Goal: Task Accomplishment & Management: Use online tool/utility

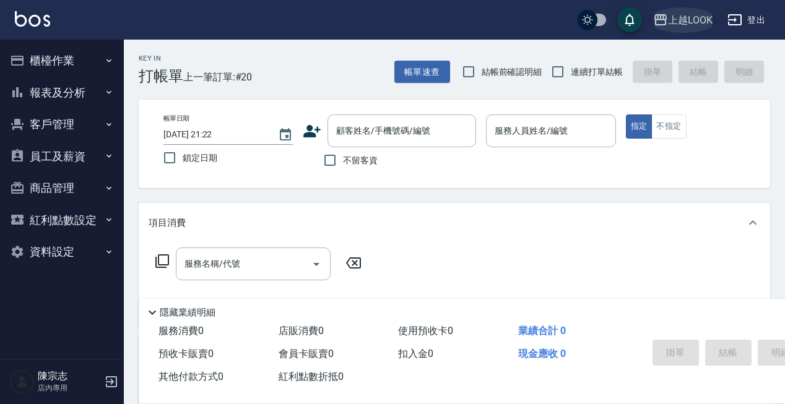
click at [690, 23] on div "上越LOOK" at bounding box center [690, 19] width 45 height 15
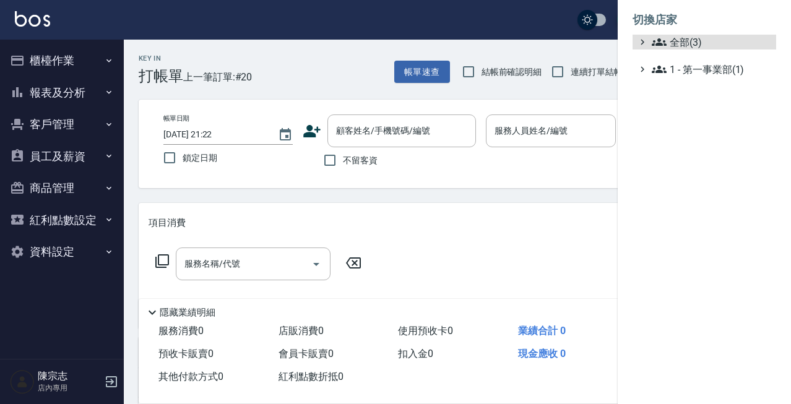
click at [670, 51] on ul "全部(3) 1 - 第一事業部(1)" at bounding box center [705, 56] width 144 height 42
click at [676, 48] on span "全部(3)" at bounding box center [711, 42] width 119 height 15
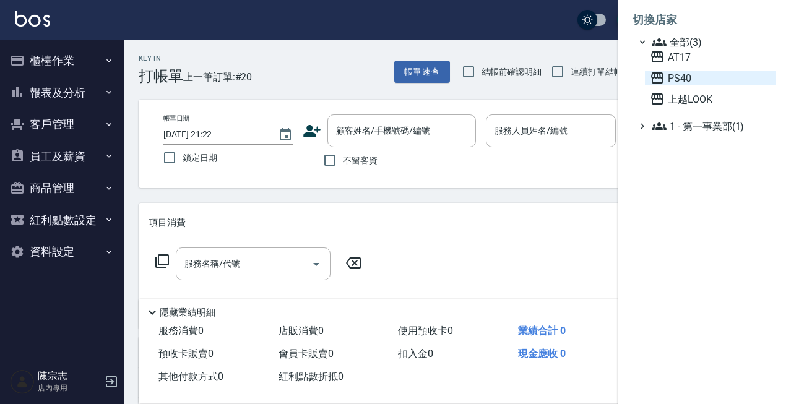
click at [676, 85] on span "PS40" at bounding box center [710, 78] width 121 height 15
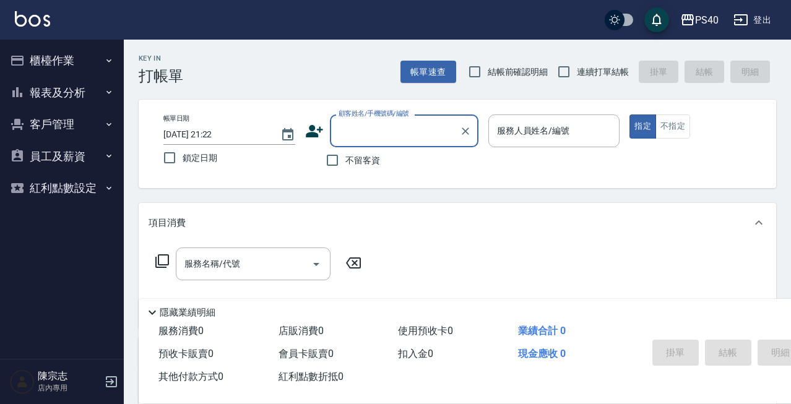
click at [358, 169] on label "不留客資" at bounding box center [349, 160] width 61 height 26
click at [345, 169] on input "不留客資" at bounding box center [332, 160] width 26 height 26
checkbox input "true"
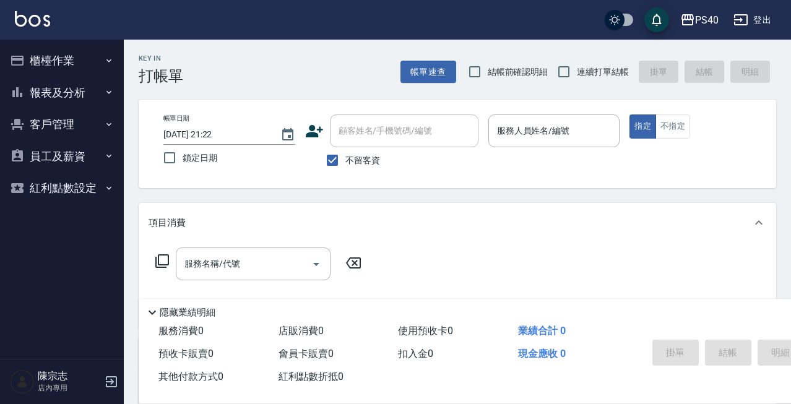
click at [600, 66] on span "連續打單結帳" at bounding box center [603, 72] width 52 height 13
click at [577, 66] on input "連續打單結帳" at bounding box center [564, 72] width 26 height 26
checkbox input "true"
click at [561, 145] on div "服務人員姓名/編號" at bounding box center [554, 131] width 132 height 33
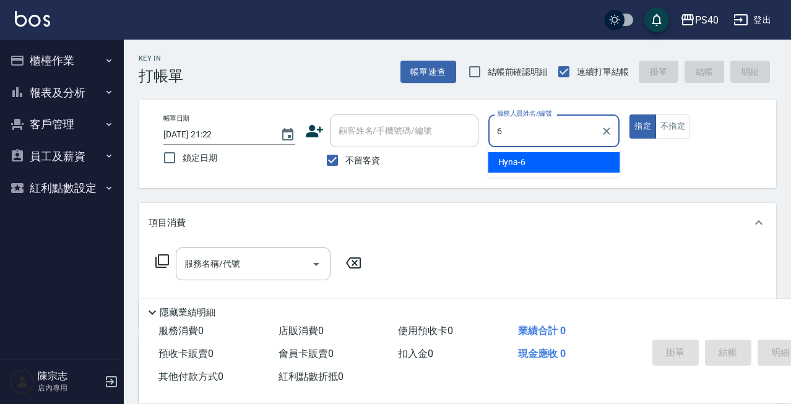
type input "Hyna-6"
type button "true"
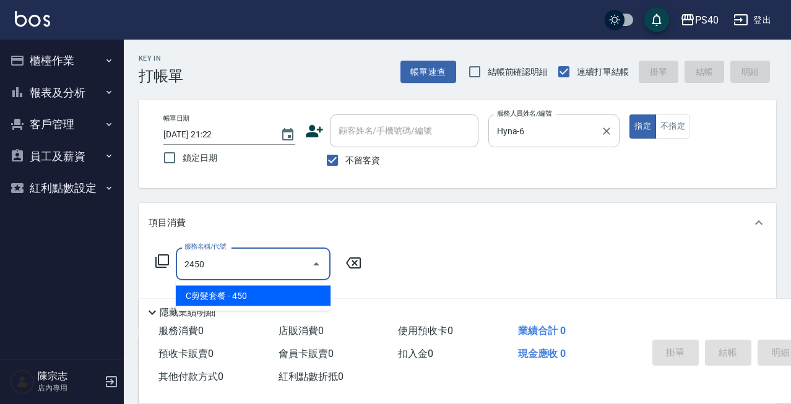
type input "C剪髮套餐(2450)"
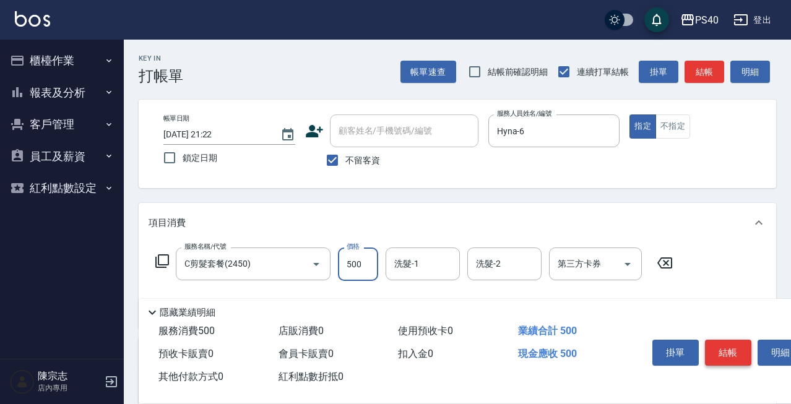
type input "500"
click at [733, 347] on button "結帳" at bounding box center [728, 353] width 46 height 26
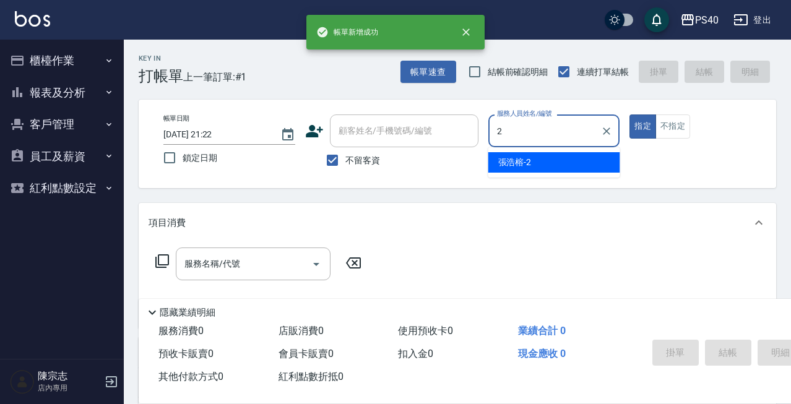
type input "[PERSON_NAME]-2"
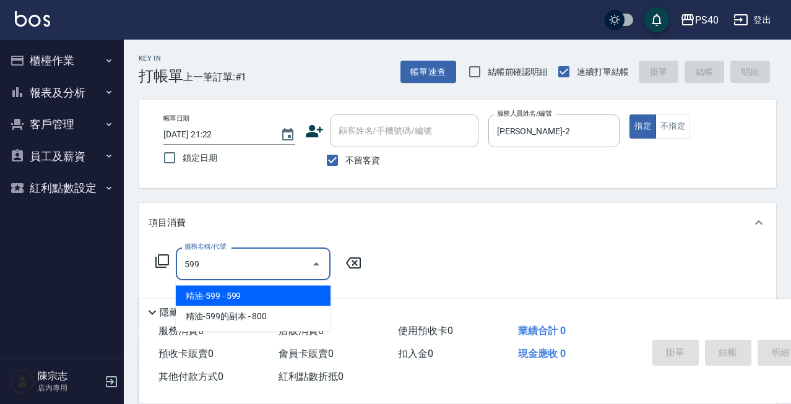
type input "精油-599(0599)"
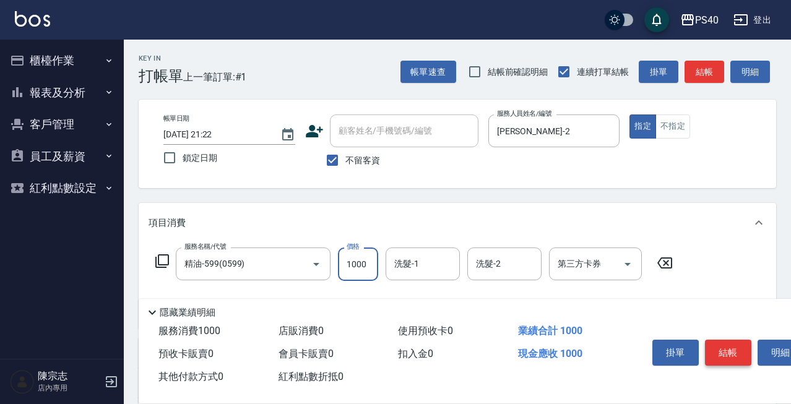
type input "1000"
click at [737, 355] on button "結帳" at bounding box center [728, 353] width 46 height 26
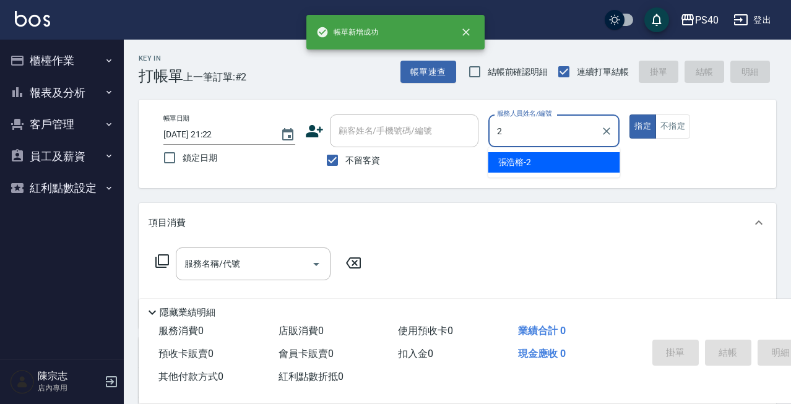
type input "[PERSON_NAME]-2"
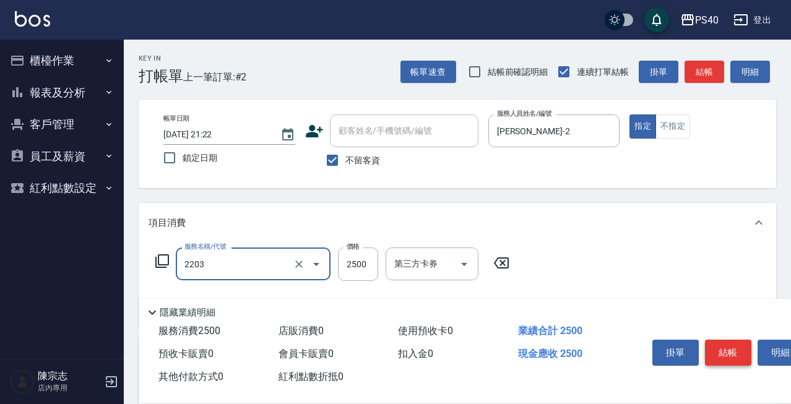
type input "燙髮C餐(短髮)(2203)"
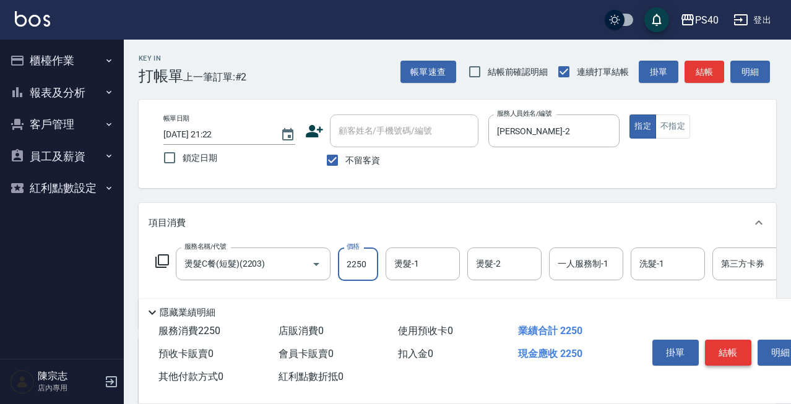
type input "2250"
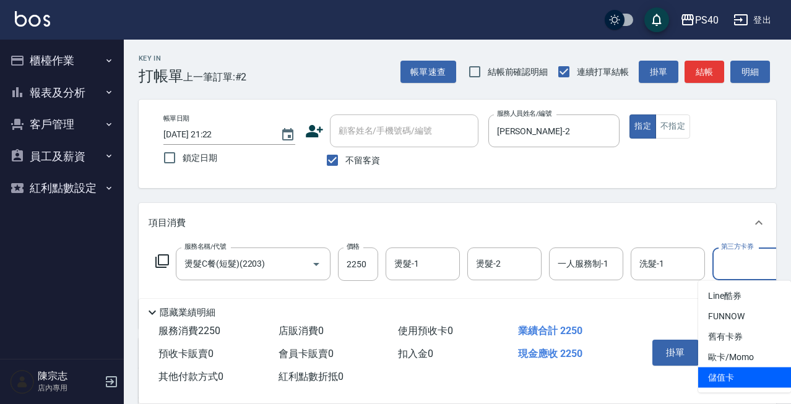
type input "儲值卡"
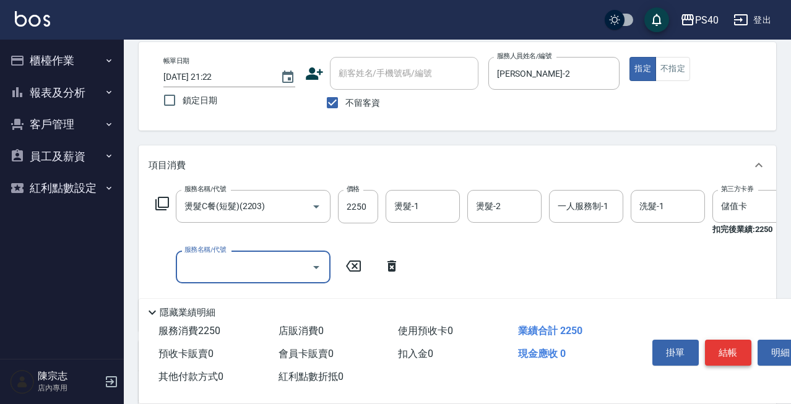
scroll to position [60, 0]
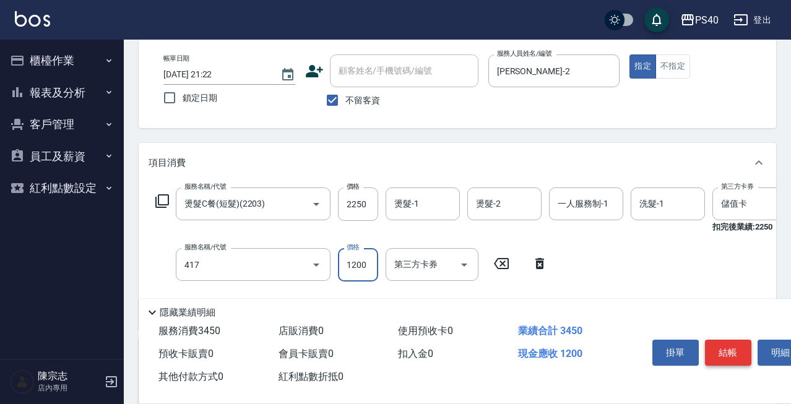
type input "哥德式(417)"
type input "1000"
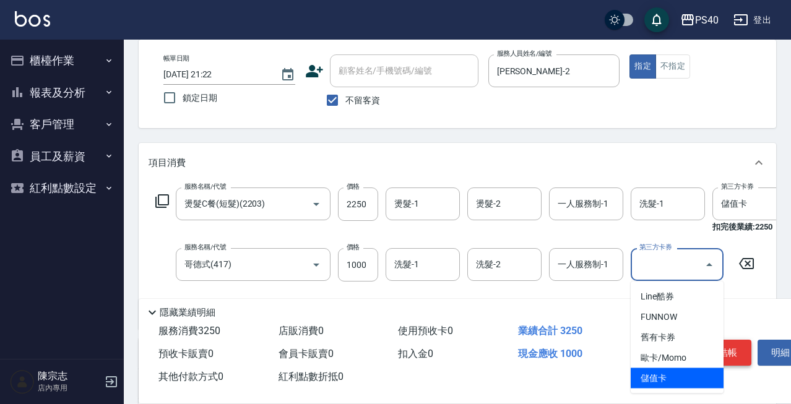
type input "儲值卡"
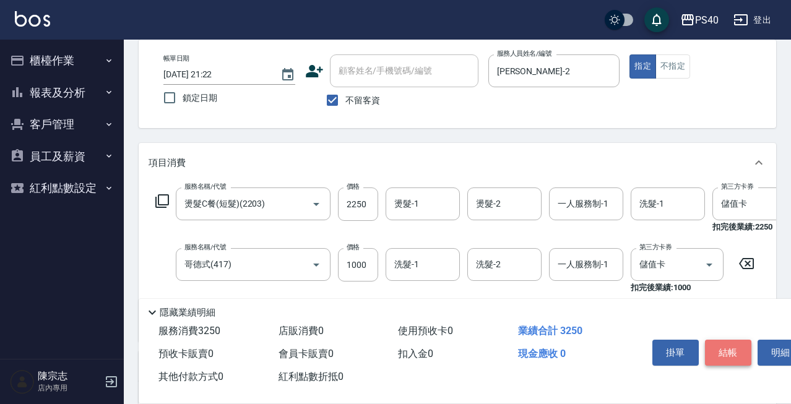
click at [732, 353] on button "結帳" at bounding box center [728, 353] width 46 height 26
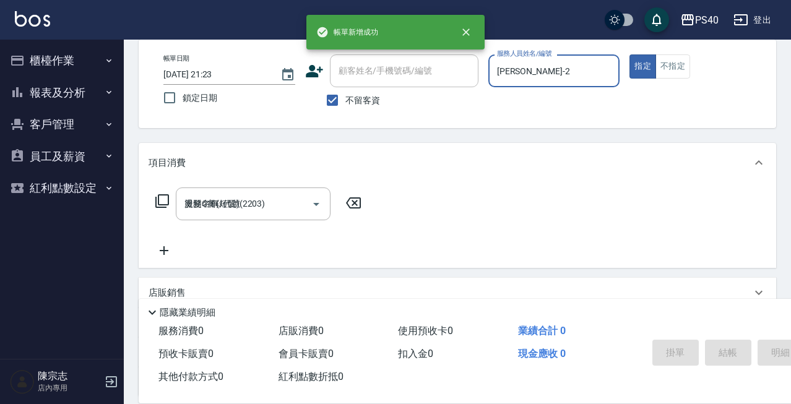
type input "[DATE] 21:23"
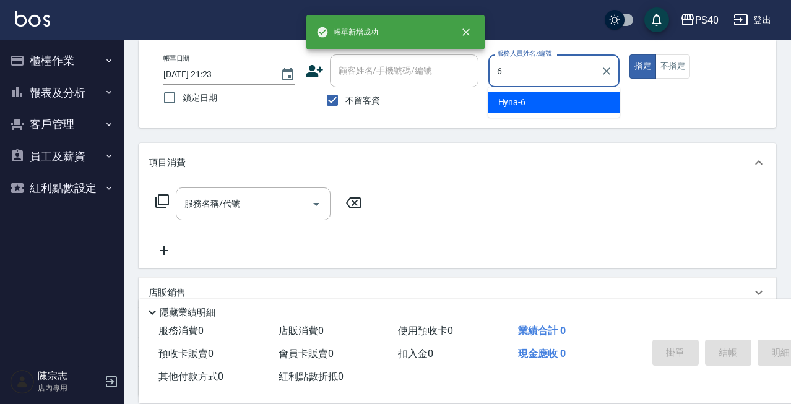
type input "Hyna-6"
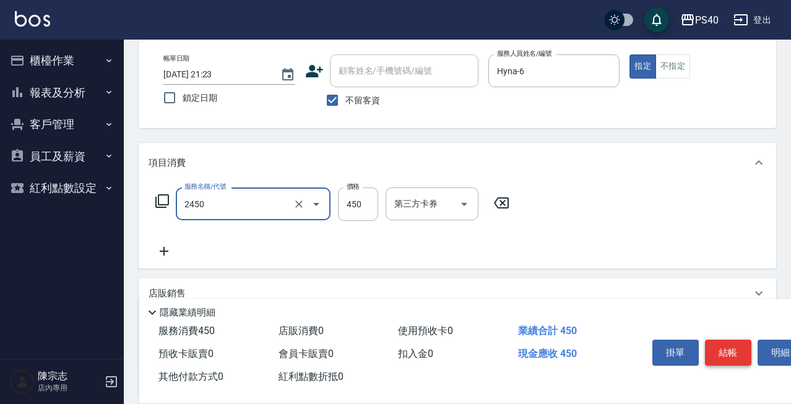
type input "C剪髮套餐(2450)"
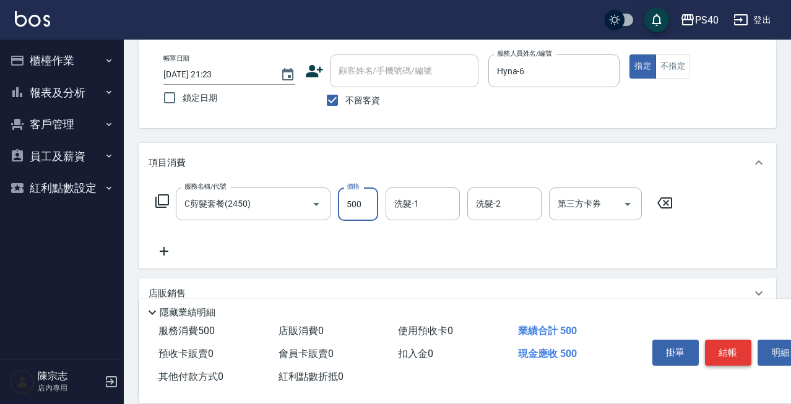
type input "500"
click at [732, 353] on button "結帳" at bounding box center [728, 353] width 46 height 26
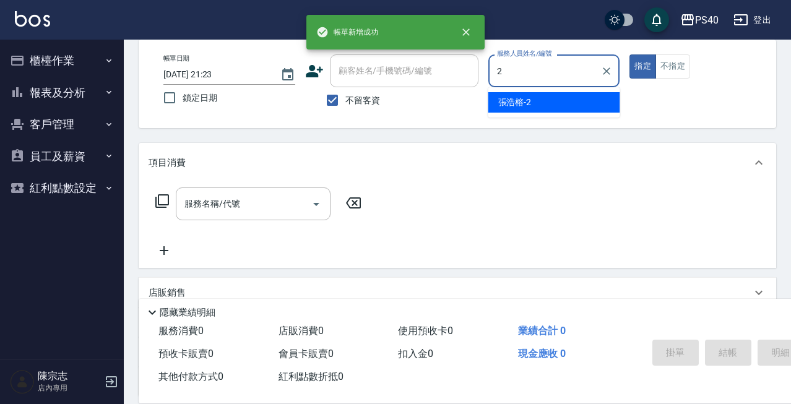
type input "[PERSON_NAME]-2"
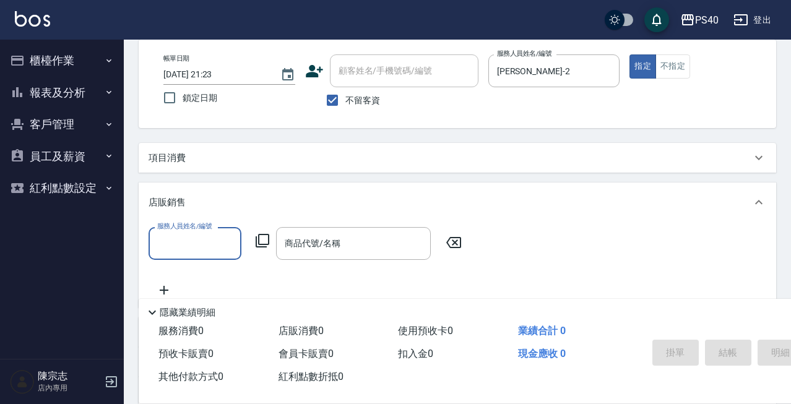
scroll to position [0, 0]
type input "[PERSON_NAME]-2"
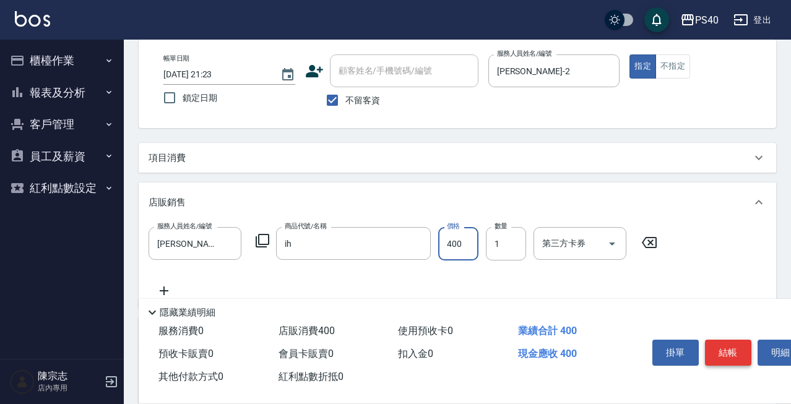
type input "IH洗髮精(單瓶)"
click at [732, 353] on button "結帳" at bounding box center [728, 353] width 46 height 26
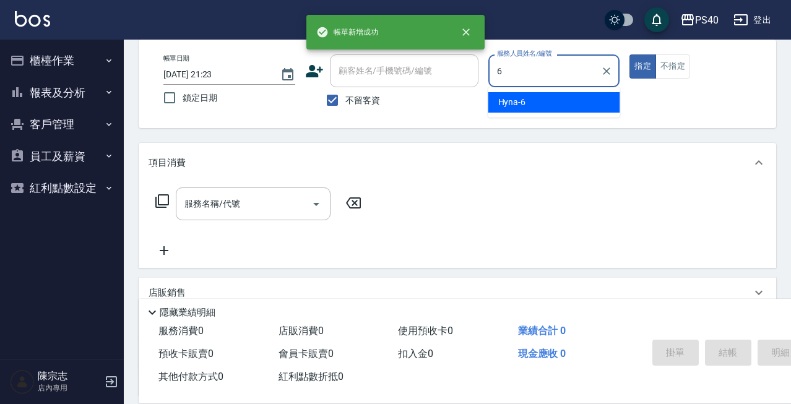
type input "Hyna-6"
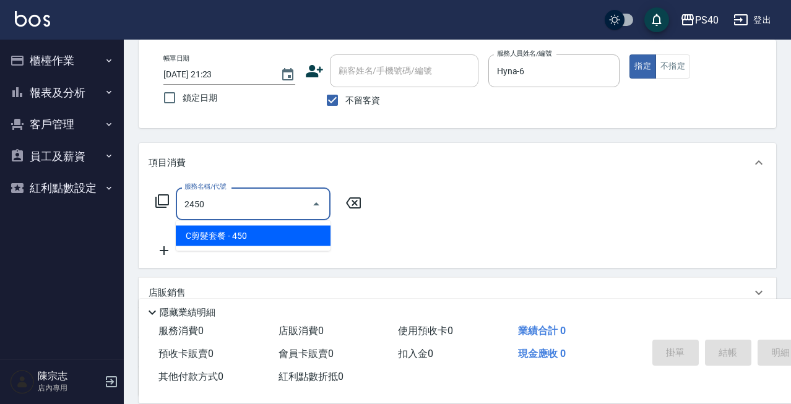
type input "C剪髮套餐(2450)"
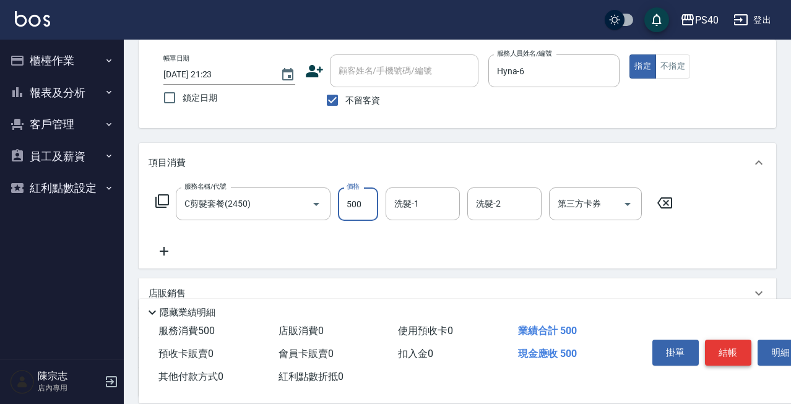
type input "500"
click at [732, 353] on button "結帳" at bounding box center [728, 353] width 46 height 26
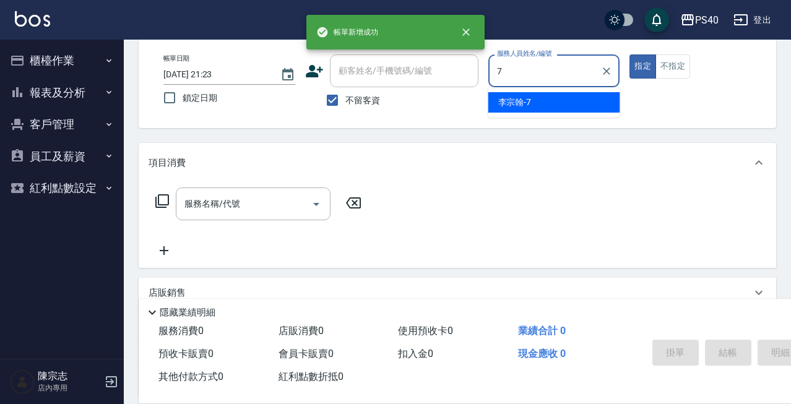
type input "[PERSON_NAME]-7"
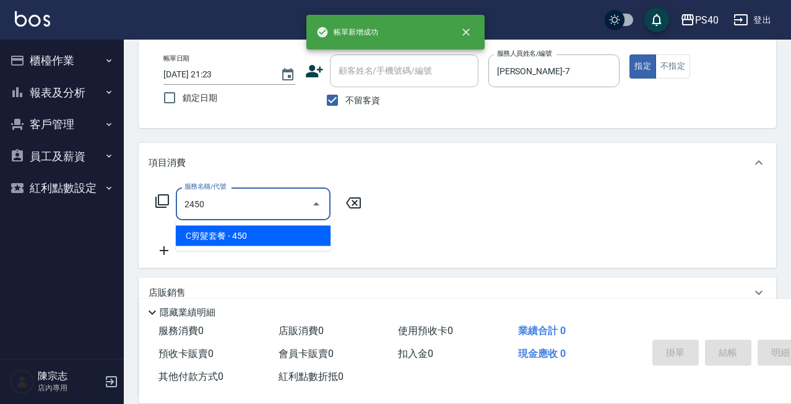
type input "C剪髮套餐(2450)"
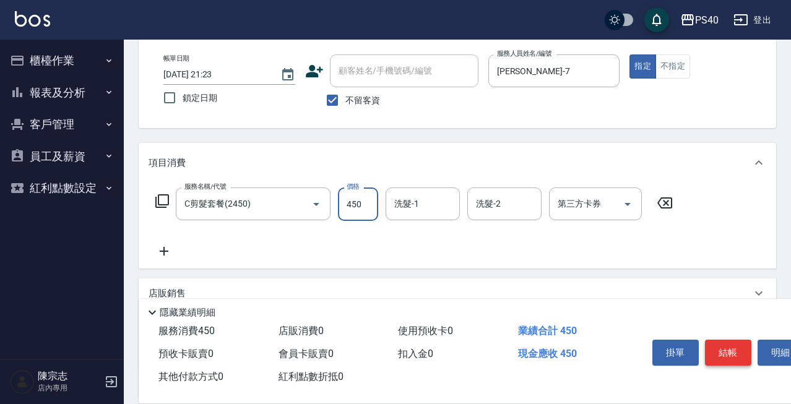
click at [732, 353] on button "結帳" at bounding box center [728, 353] width 46 height 26
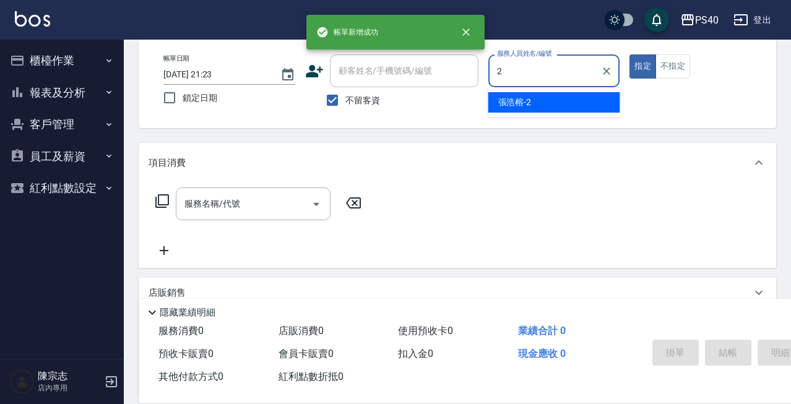
type input "[PERSON_NAME]-2"
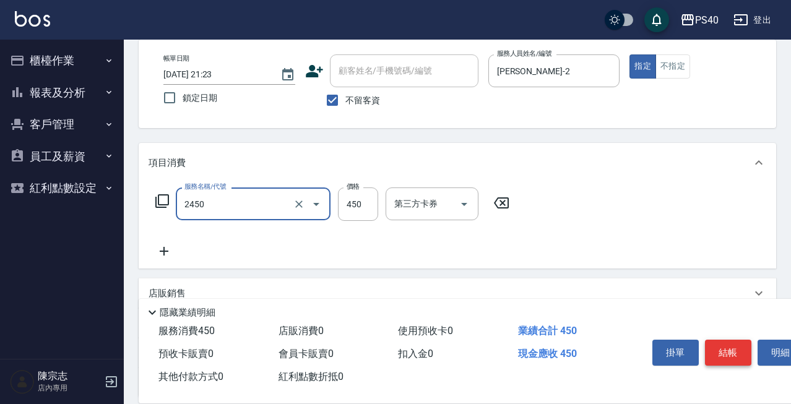
type input "C剪髮套餐(2450)"
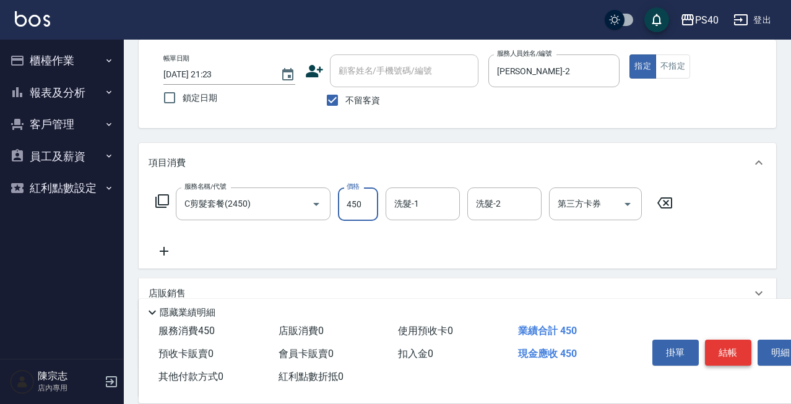
click at [732, 353] on button "結帳" at bounding box center [728, 353] width 46 height 26
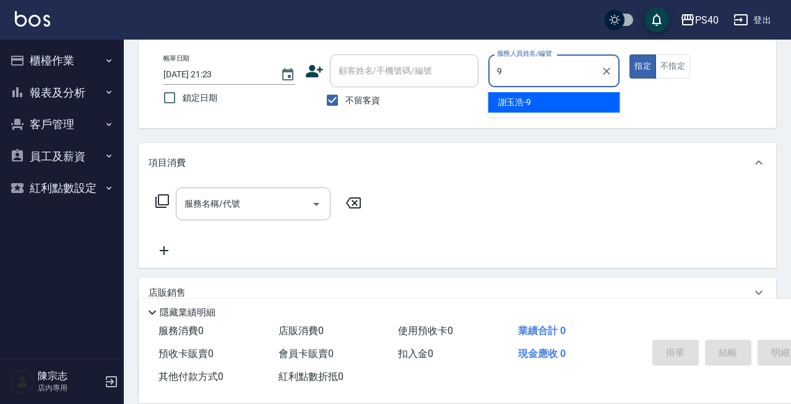
type input "[PERSON_NAME]-9"
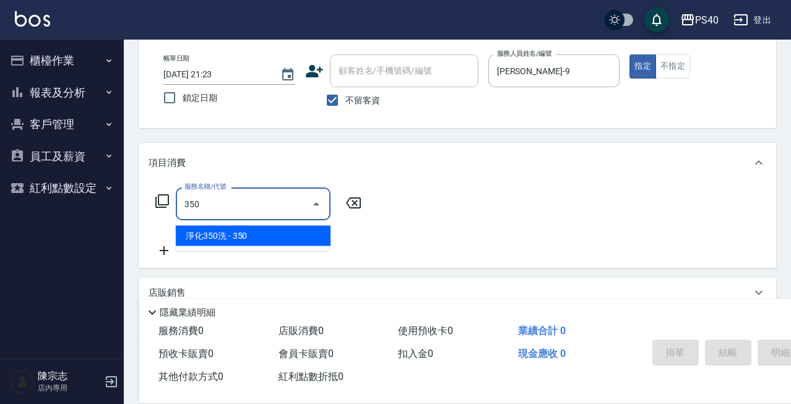
type input "淨化350洗(1350)"
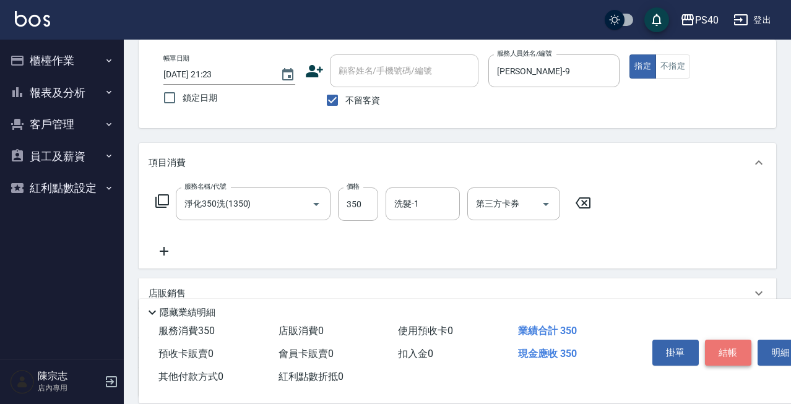
click at [732, 353] on button "結帳" at bounding box center [728, 353] width 46 height 26
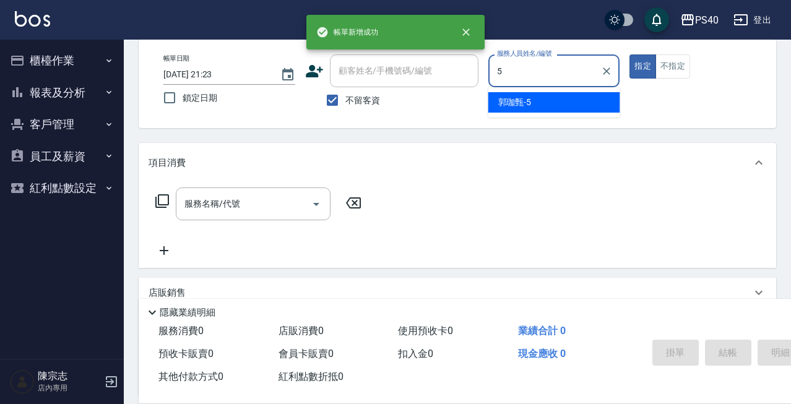
type input "[PERSON_NAME]-5"
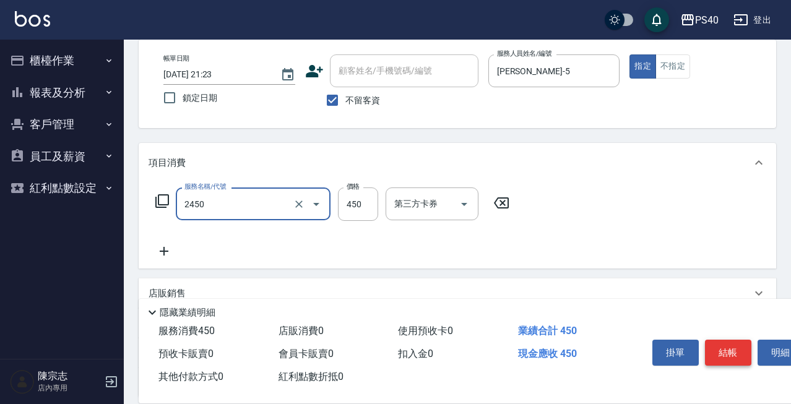
type input "C剪髮套餐(2450)"
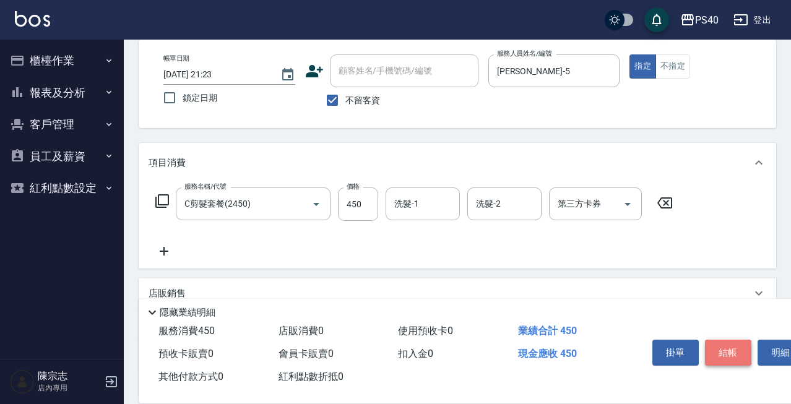
click at [732, 353] on button "結帳" at bounding box center [728, 353] width 46 height 26
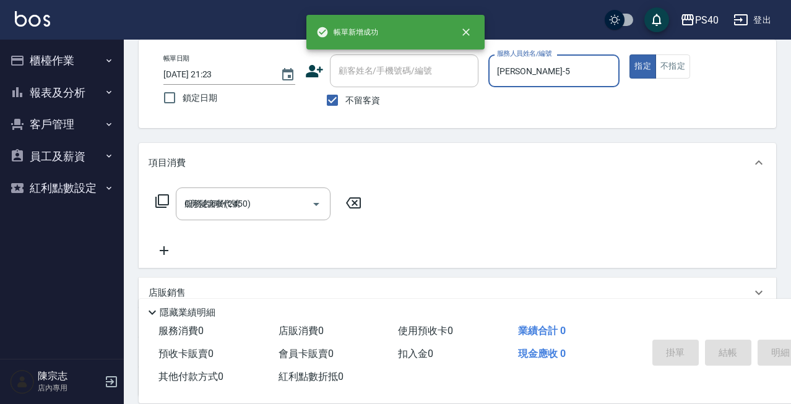
type input "[DATE] 21:24"
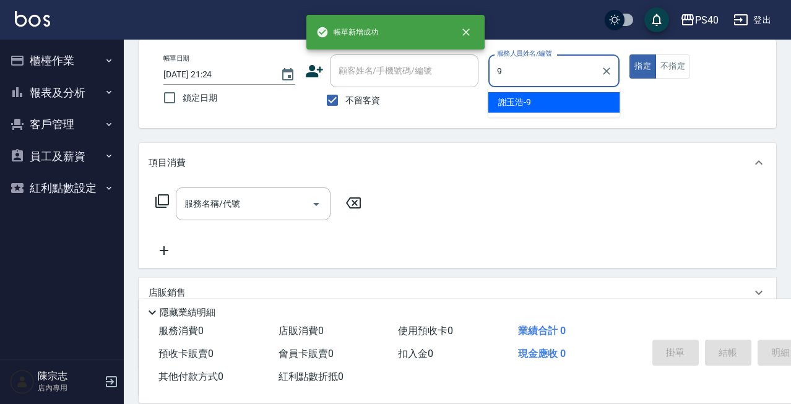
type input "[PERSON_NAME]-9"
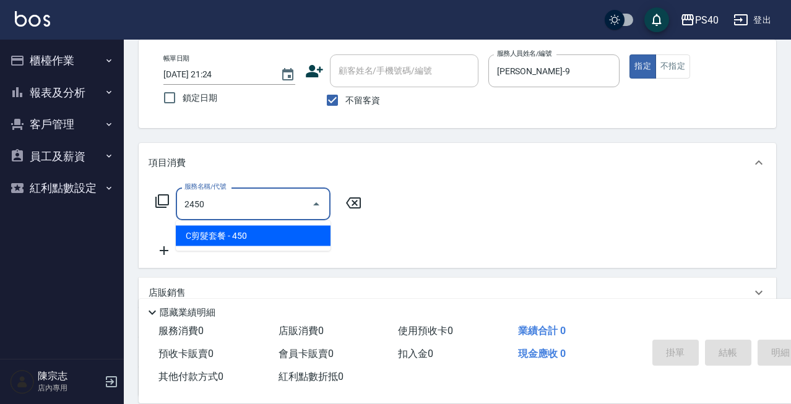
type input "C剪髮套餐(2450)"
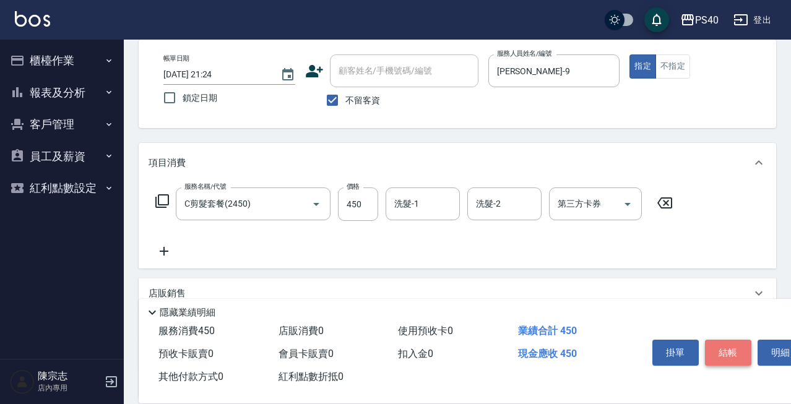
click at [732, 353] on button "結帳" at bounding box center [728, 353] width 46 height 26
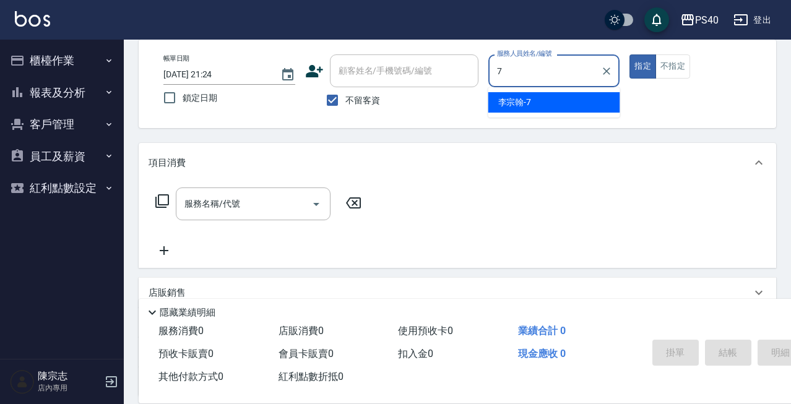
type input "[PERSON_NAME]-7"
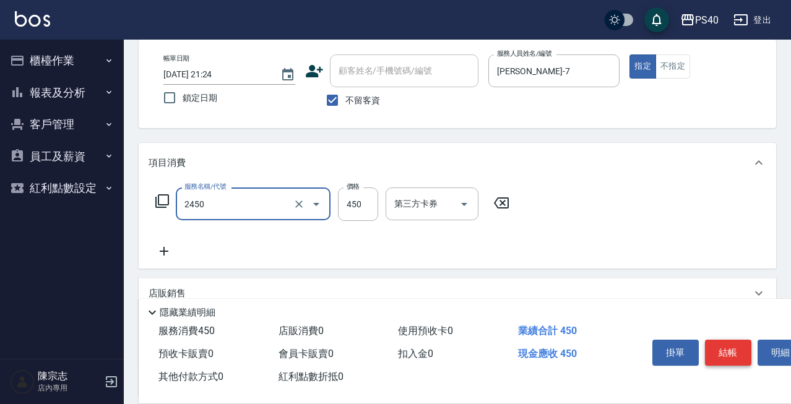
type input "C剪髮套餐(2450)"
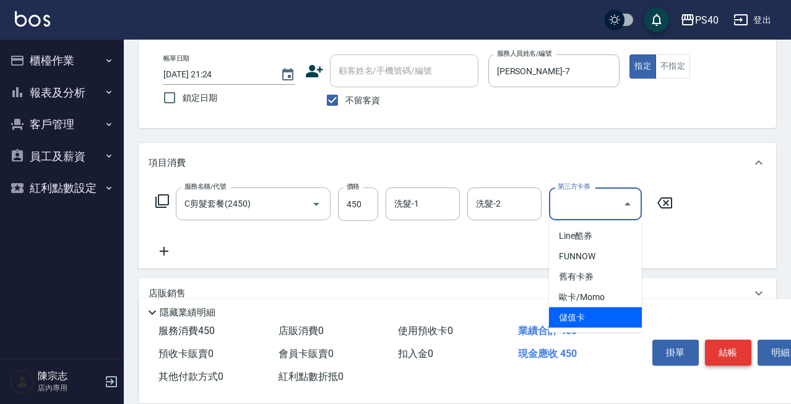
type input "儲值卡"
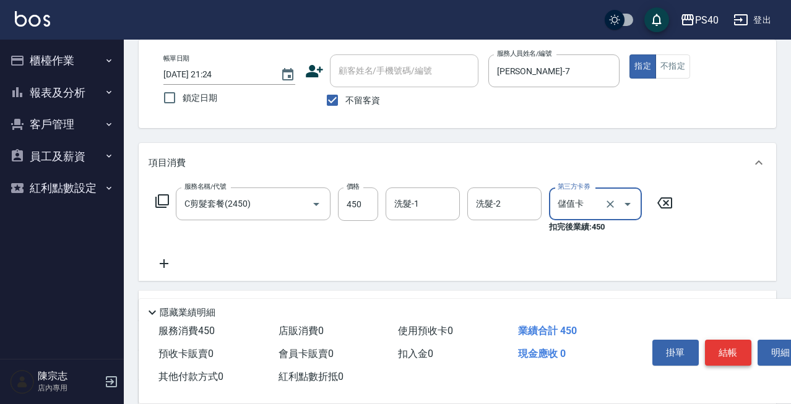
click at [732, 353] on button "結帳" at bounding box center [728, 353] width 46 height 26
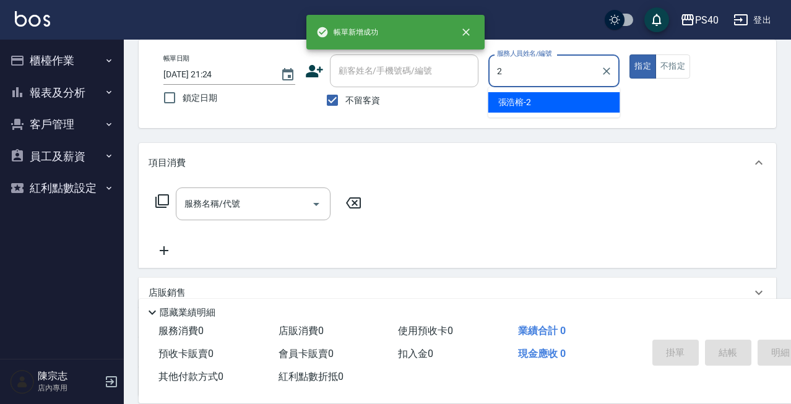
type input "[PERSON_NAME]-2"
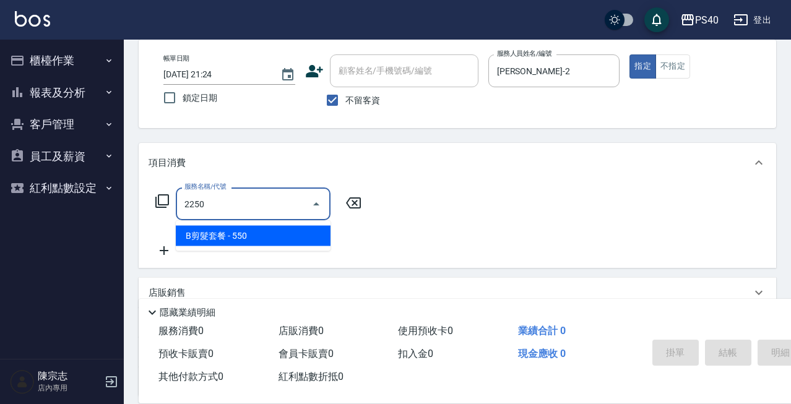
type input "B剪髮套餐(2250)"
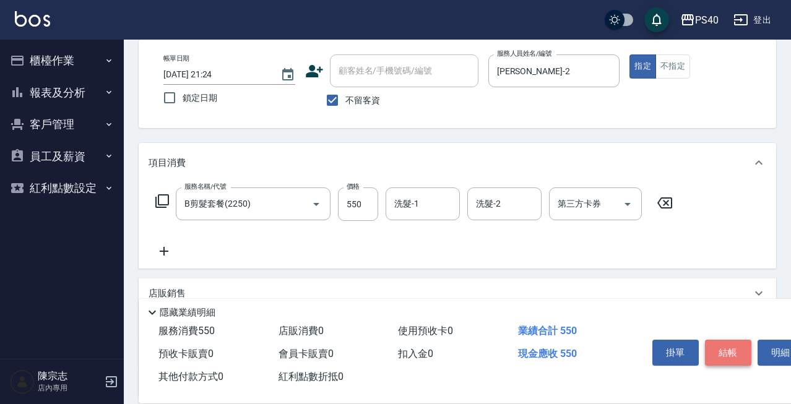
click at [732, 353] on button "結帳" at bounding box center [728, 353] width 46 height 26
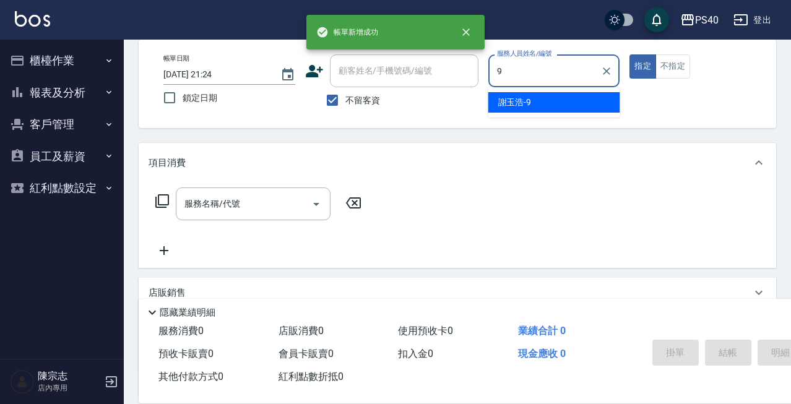
type input "[PERSON_NAME]-9"
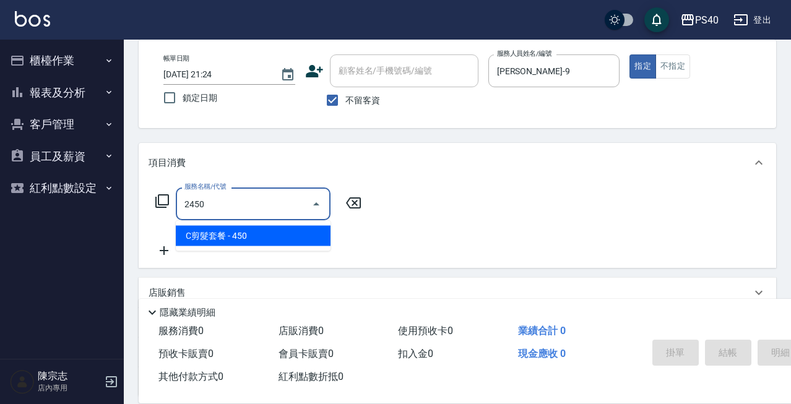
type input "C剪髮套餐(2450)"
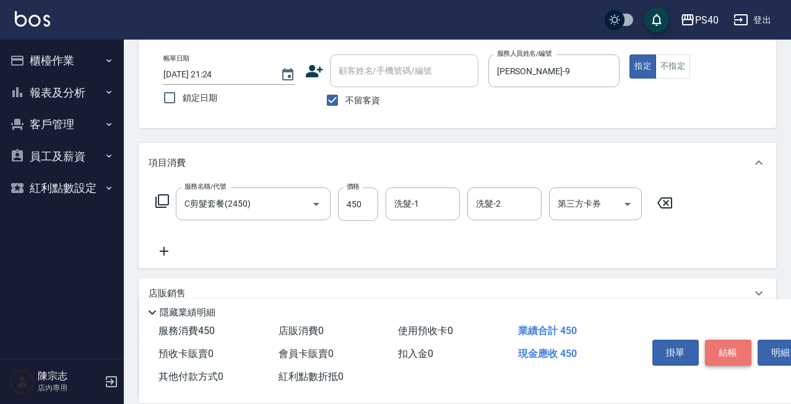
click at [732, 353] on button "結帳" at bounding box center [728, 353] width 46 height 26
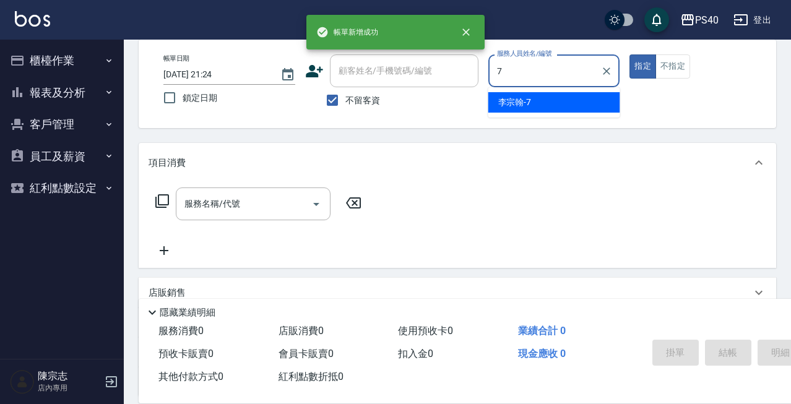
type input "[PERSON_NAME]-7"
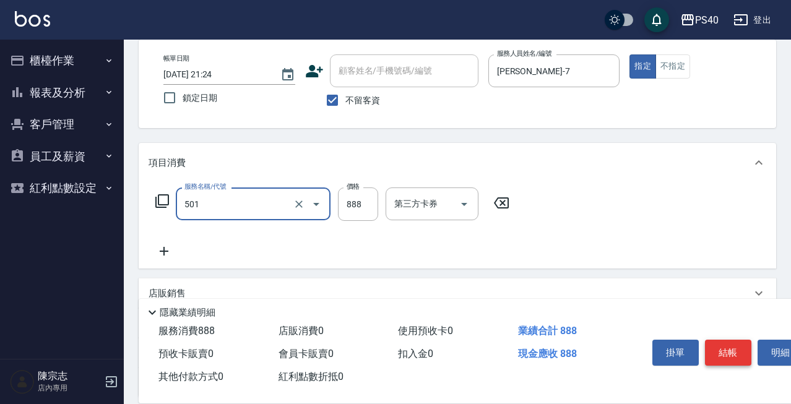
type input "一般染髮(改金額)(501)"
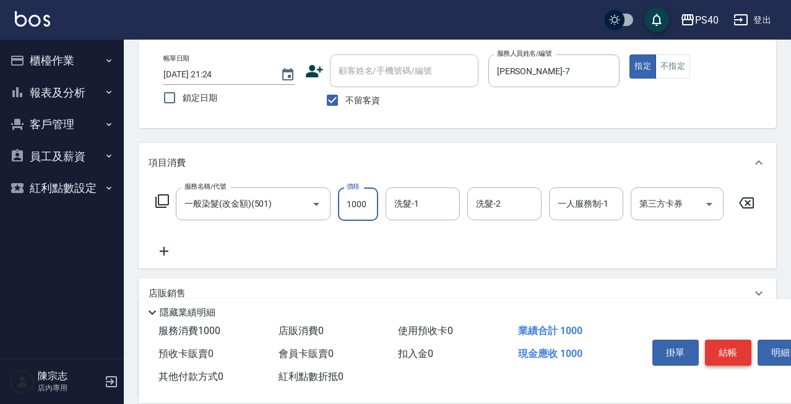
type input "1000"
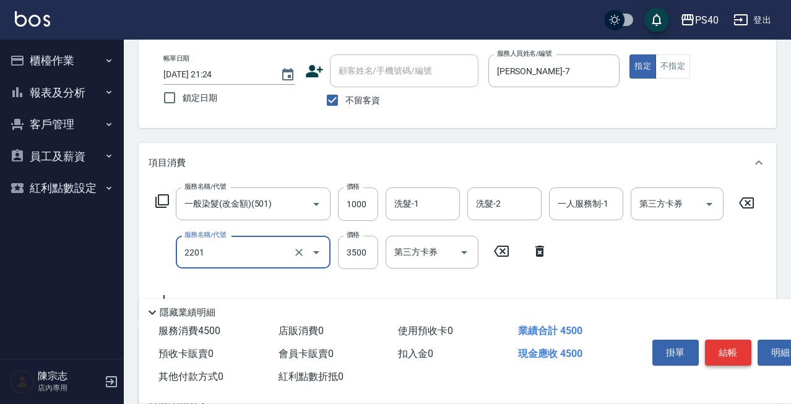
type input "燙髮A餐(短髮)(2201)"
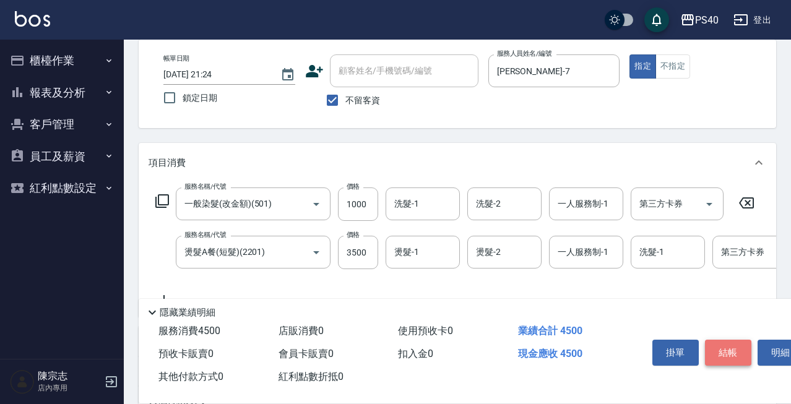
click at [725, 341] on button "結帳" at bounding box center [728, 353] width 46 height 26
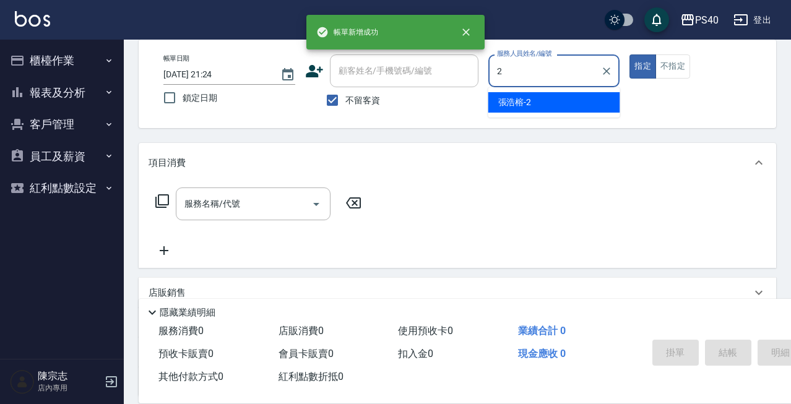
type input "[PERSON_NAME]-2"
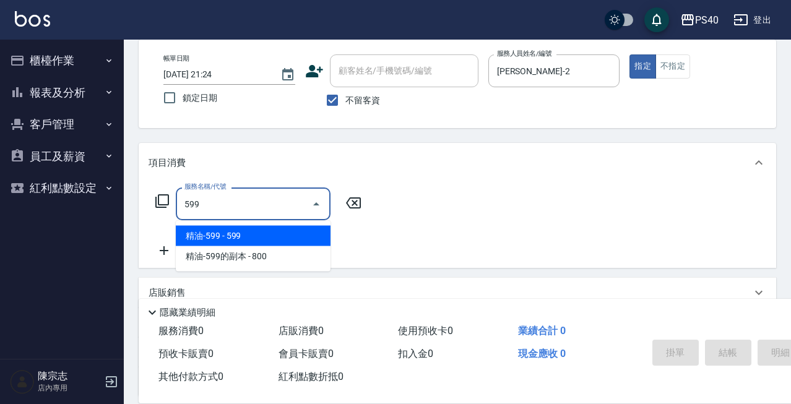
type input "精油-599(0599)"
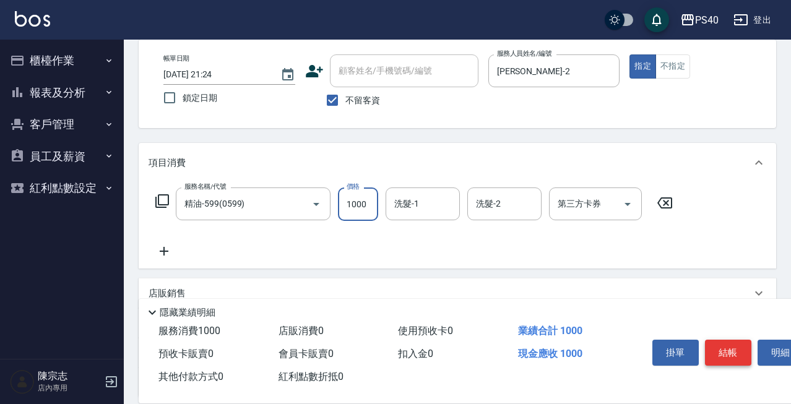
type input "1000"
click at [725, 341] on button "結帳" at bounding box center [728, 353] width 46 height 26
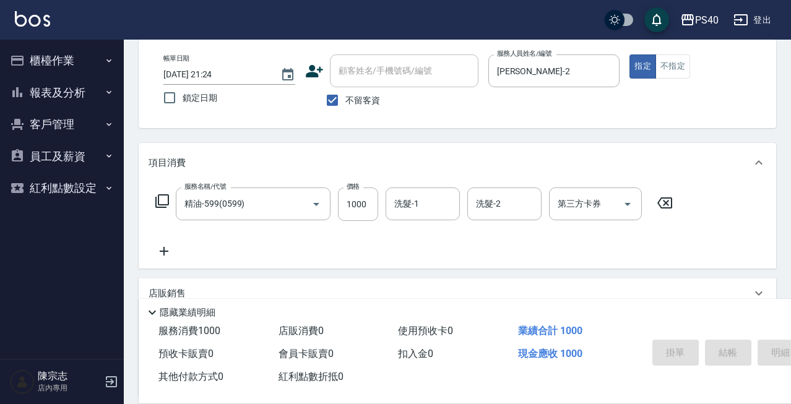
type input "[DATE] 21:25"
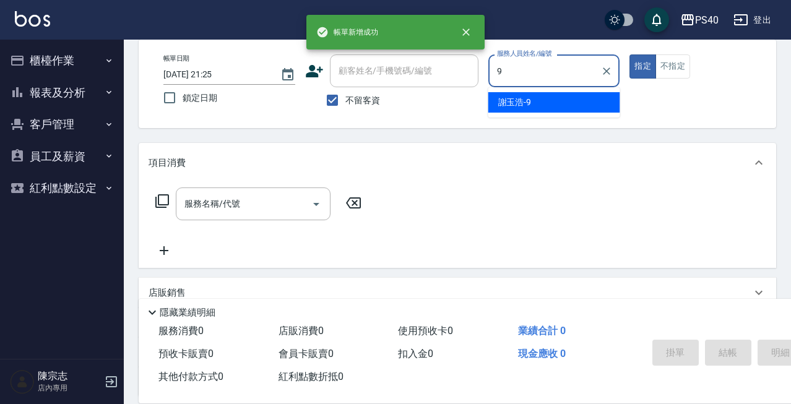
type input "[PERSON_NAME]-9"
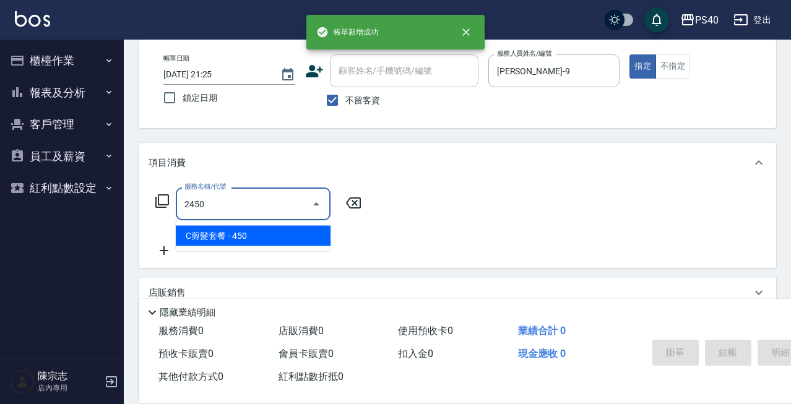
type input "C剪髮套餐(2450)"
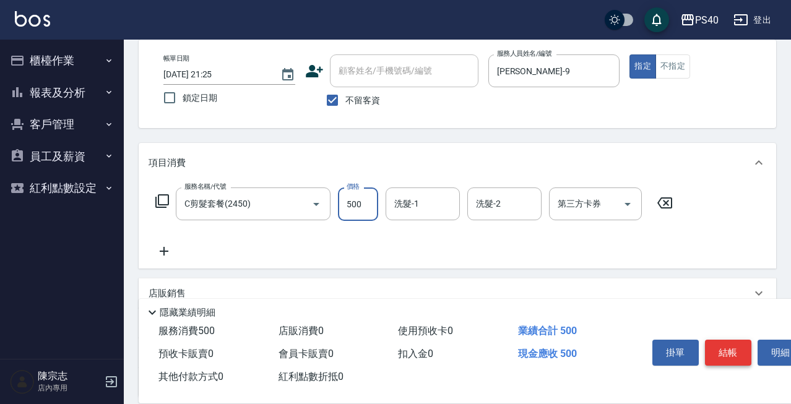
type input "500"
click at [725, 341] on button "結帳" at bounding box center [728, 353] width 46 height 26
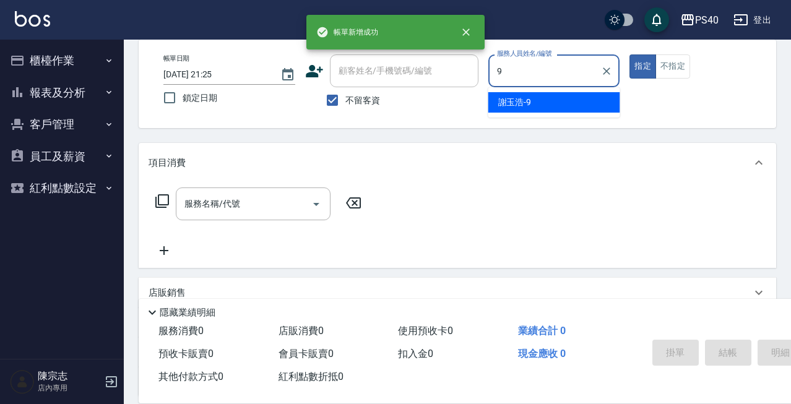
type input "[PERSON_NAME]-9"
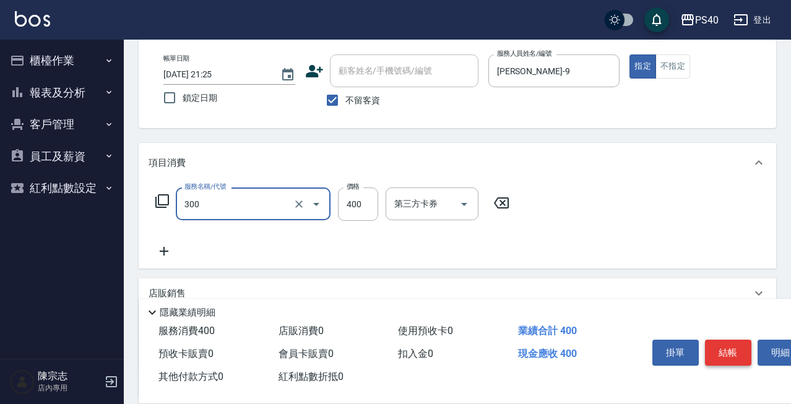
type input "特A剪髮(300)"
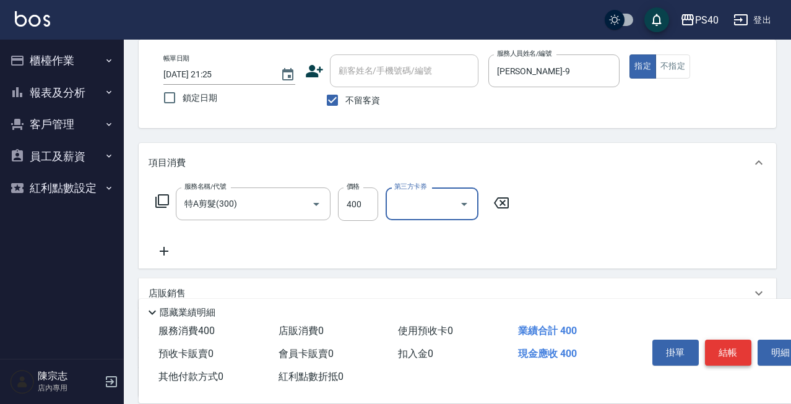
click at [725, 341] on button "結帳" at bounding box center [728, 353] width 46 height 26
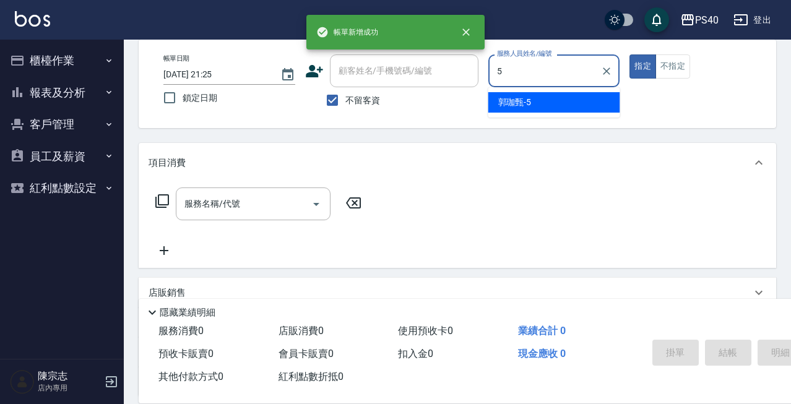
type input "[PERSON_NAME]-5"
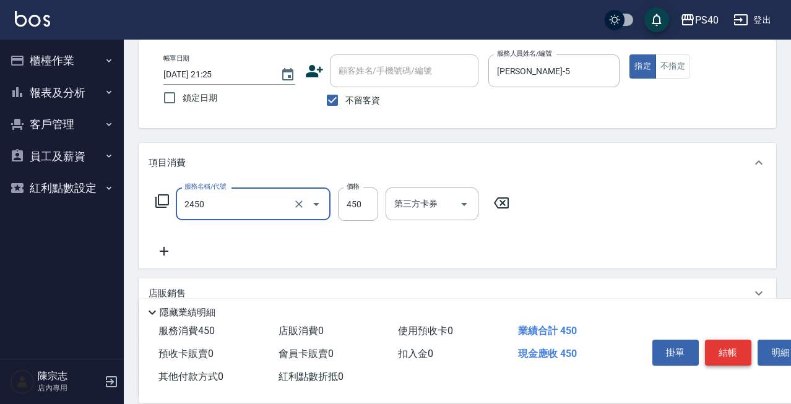
type input "C剪髮套餐(2450)"
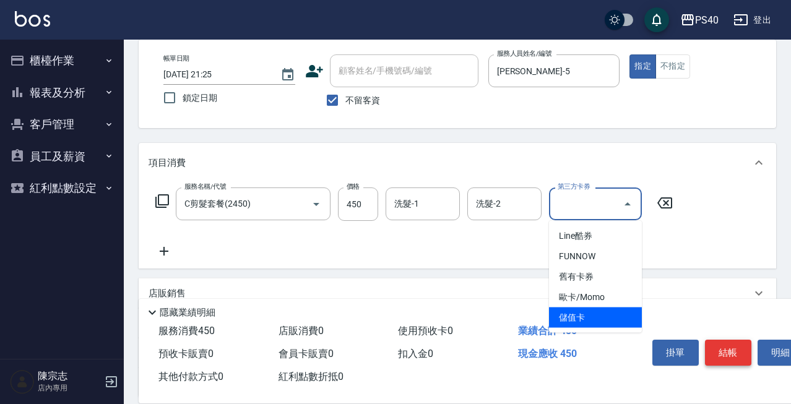
type input "儲值卡"
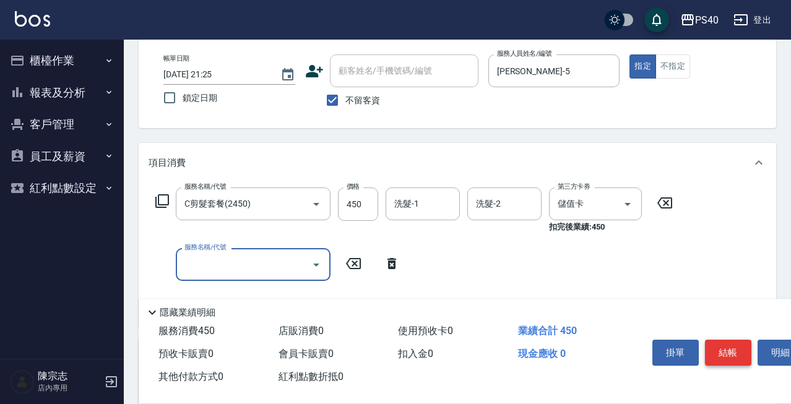
click at [727, 350] on button "結帳" at bounding box center [728, 353] width 46 height 26
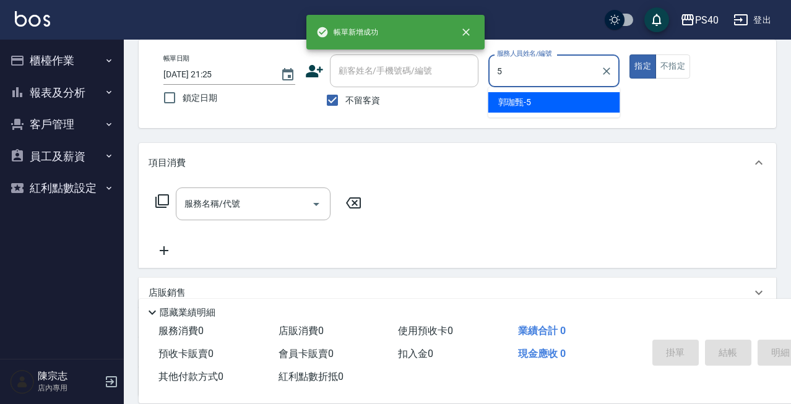
type input "[PERSON_NAME]-5"
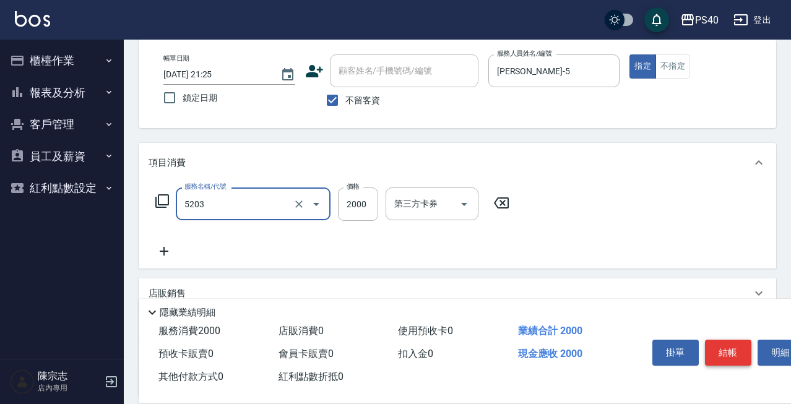
type input "染髮C餐(短髮)(5203)"
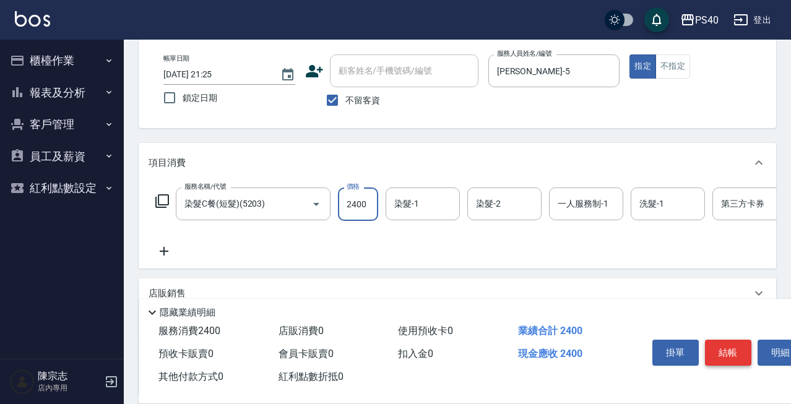
type input "2400"
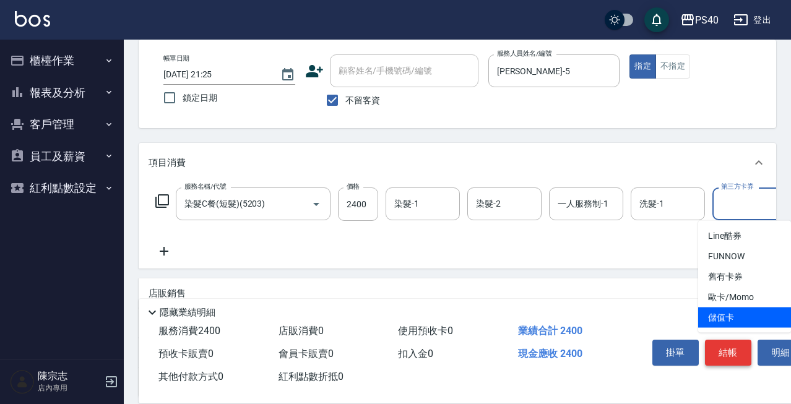
type input "儲值卡"
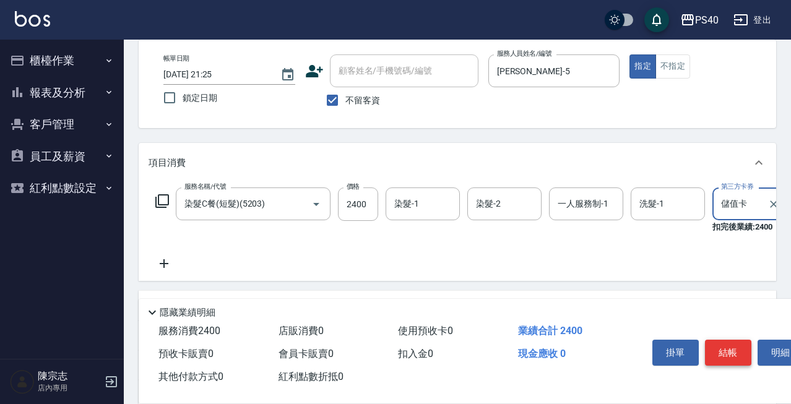
click at [727, 350] on button "結帳" at bounding box center [728, 353] width 46 height 26
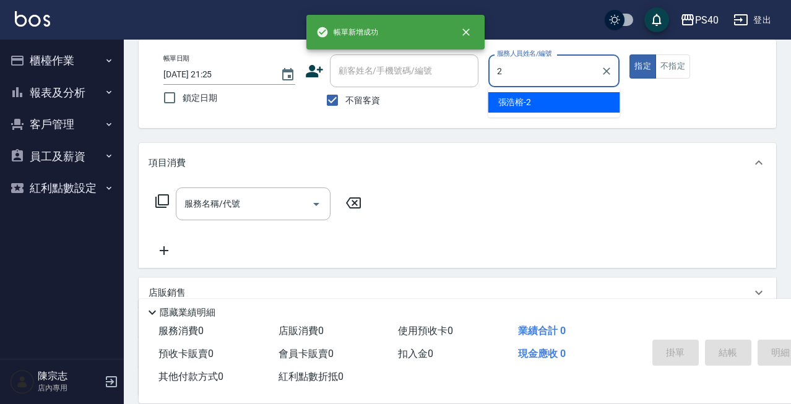
type input "[PERSON_NAME]-2"
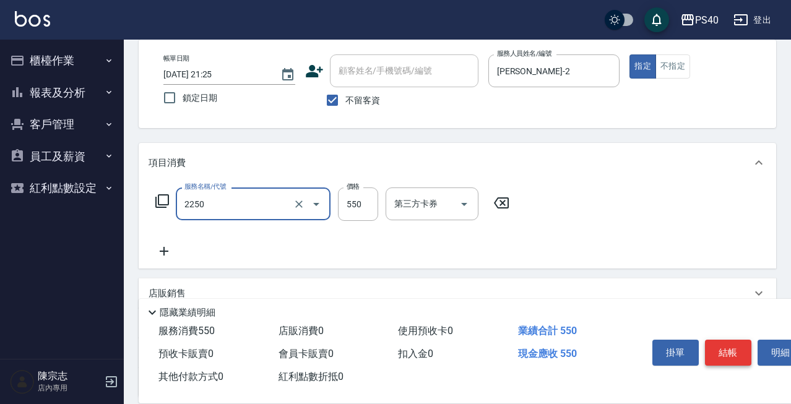
type input "B剪髮套餐(2250)"
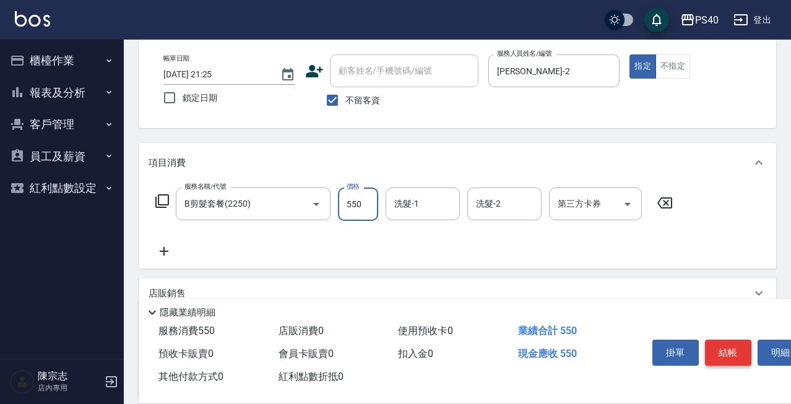
click at [727, 350] on button "結帳" at bounding box center [728, 353] width 46 height 26
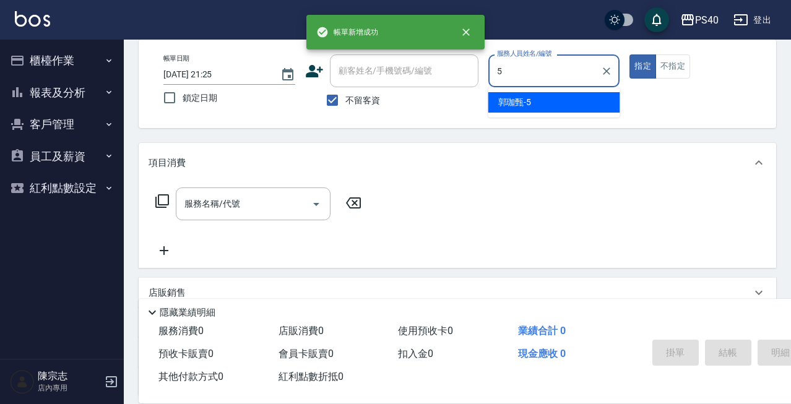
type input "[PERSON_NAME]-5"
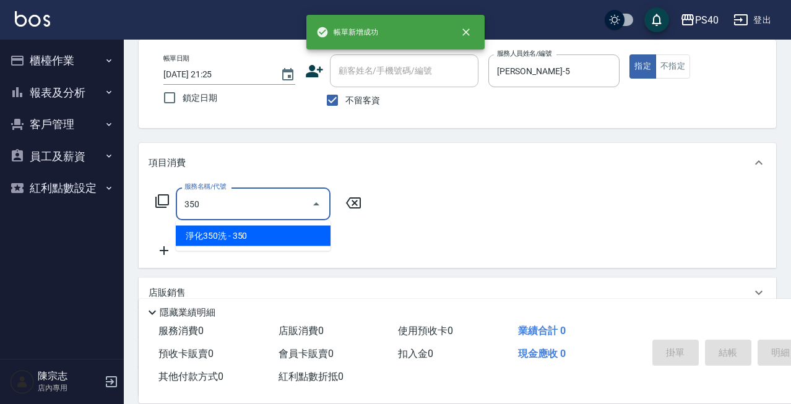
type input "淨化350洗(1350)"
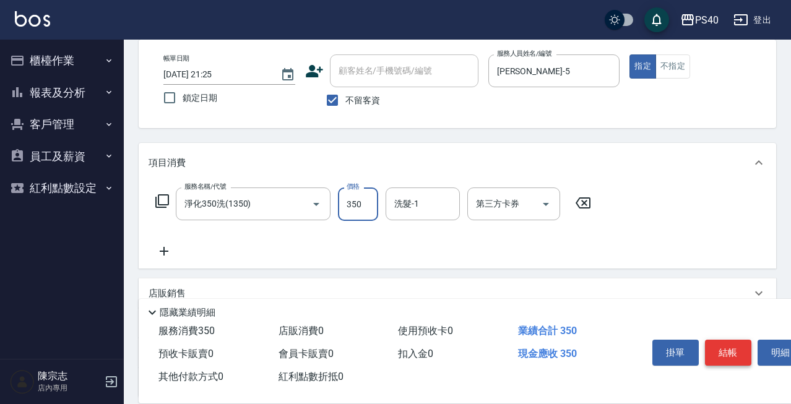
click at [727, 350] on button "結帳" at bounding box center [728, 353] width 46 height 26
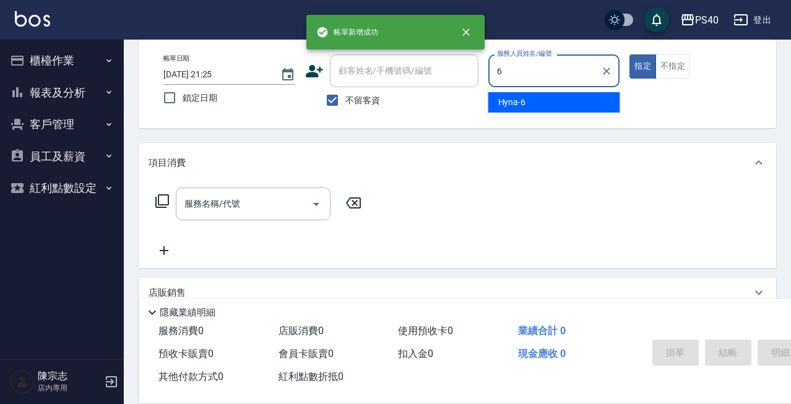
type input "Hyna-6"
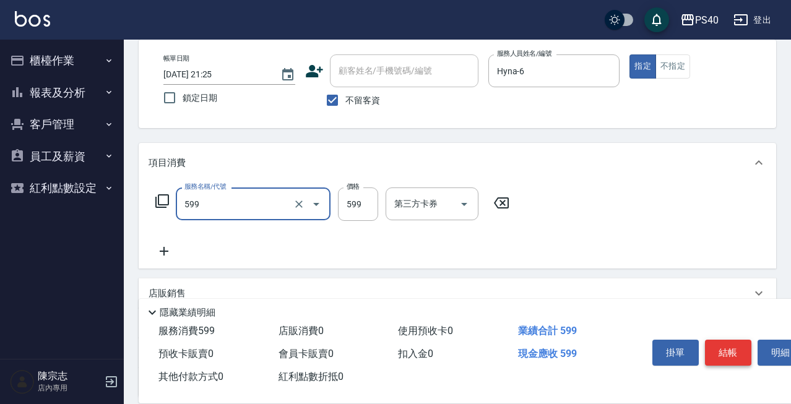
type input "精油-599(0599)"
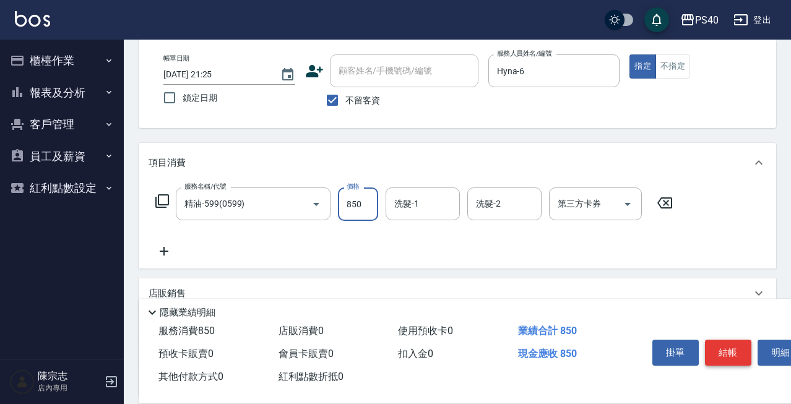
type input "850"
click at [727, 350] on button "結帳" at bounding box center [728, 353] width 46 height 26
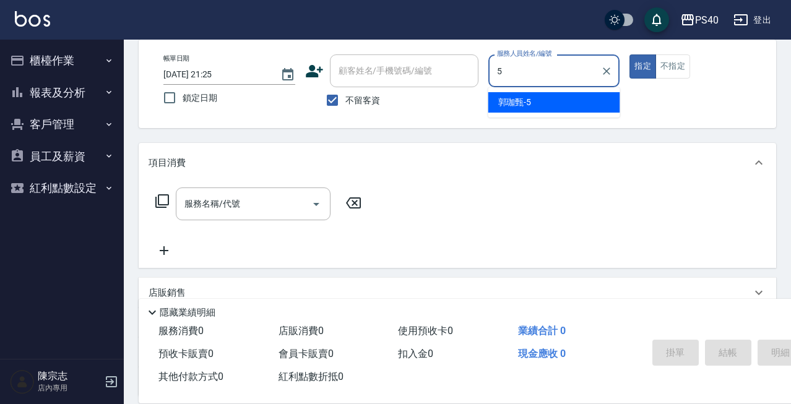
type input "[PERSON_NAME]-5"
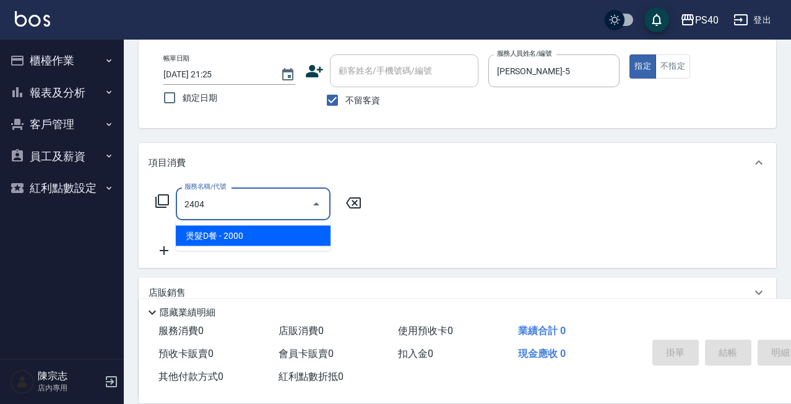
type input "燙髮D餐(2404)"
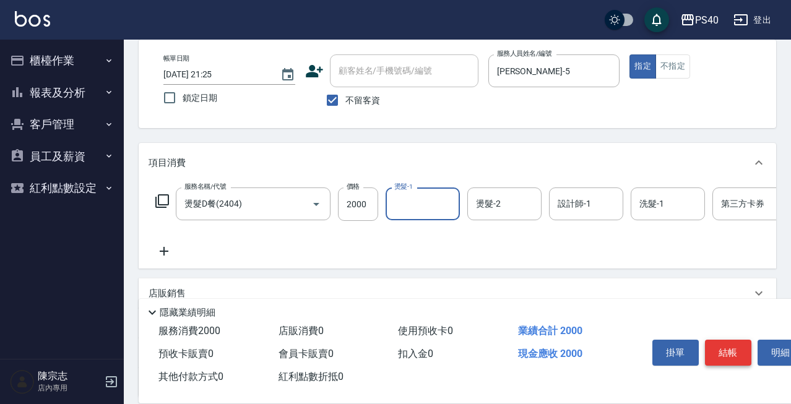
click at [727, 350] on button "結帳" at bounding box center [728, 353] width 46 height 26
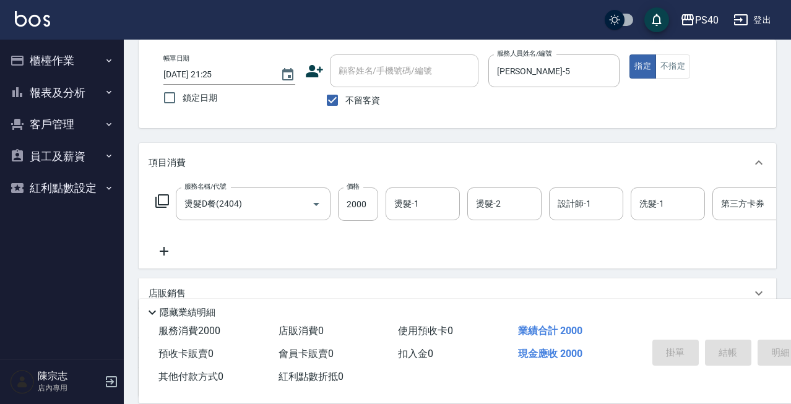
type input "[DATE] 21:26"
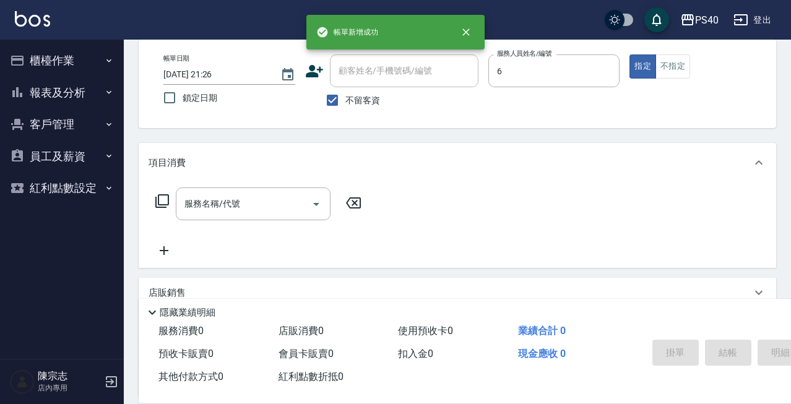
type input "Hyna-6"
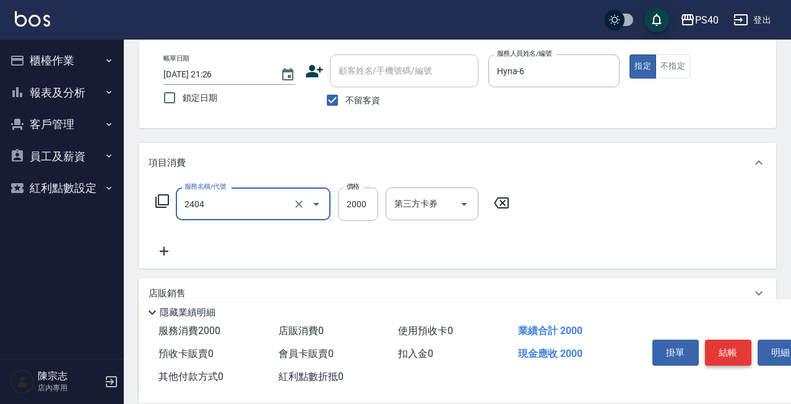
type input "燙髮D餐(2404)"
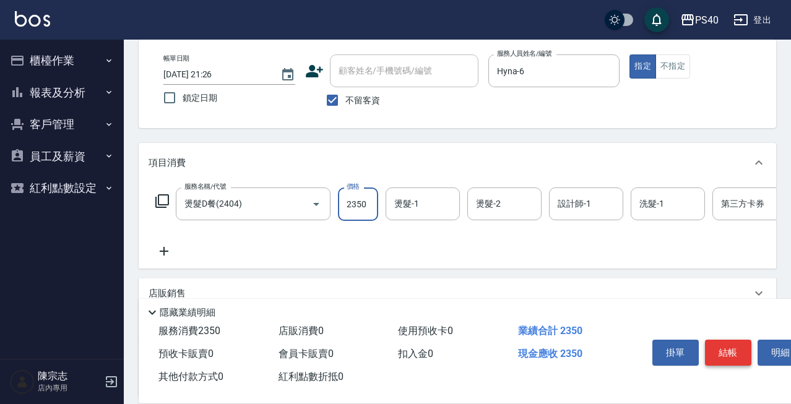
type input "2350"
click at [727, 350] on button "結帳" at bounding box center [728, 353] width 46 height 26
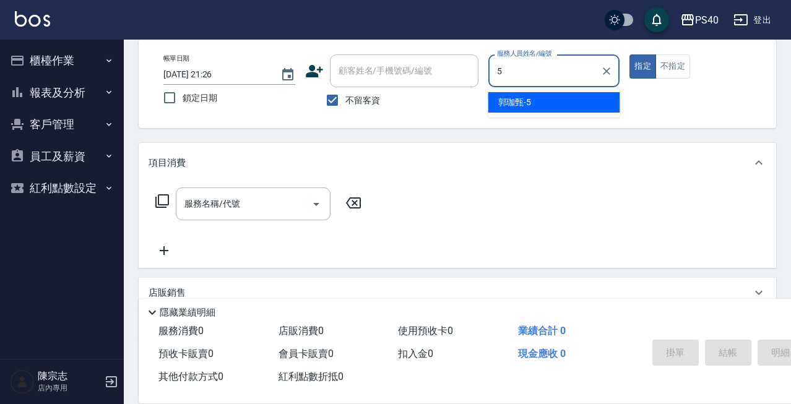
type input "[PERSON_NAME]-5"
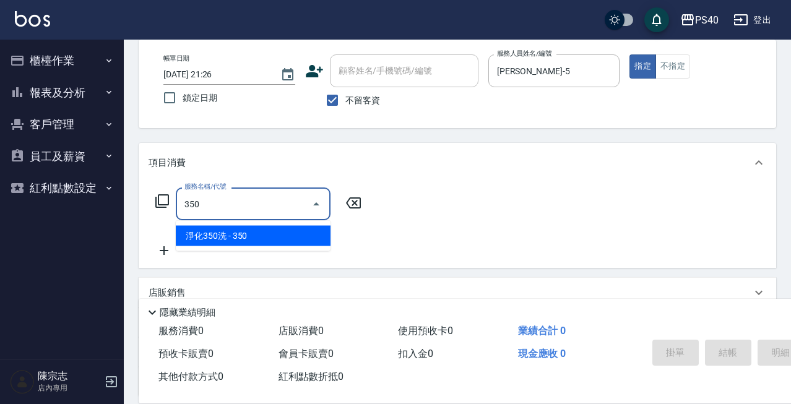
type input "淨化350洗(1350)"
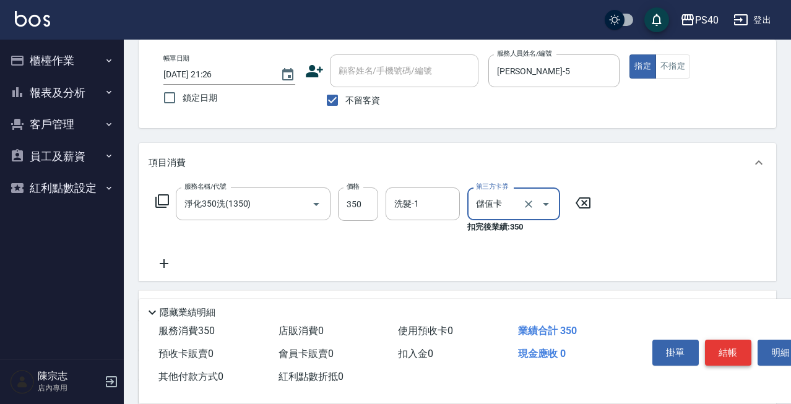
type input "儲值卡"
click at [727, 350] on button "結帳" at bounding box center [728, 353] width 46 height 26
